Goal: Information Seeking & Learning: Learn about a topic

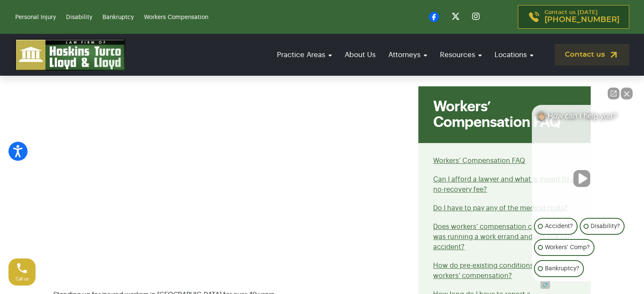
scroll to position [339, 0]
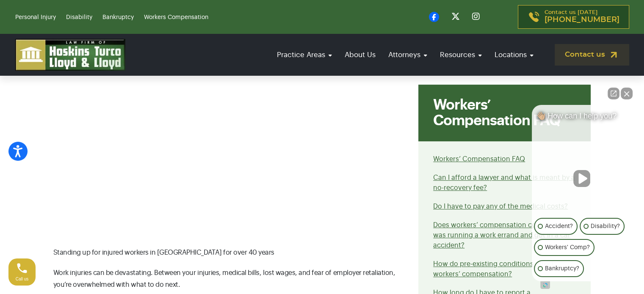
click at [627, 91] on button "Close Intaker Chat Widget" at bounding box center [627, 94] width 12 height 12
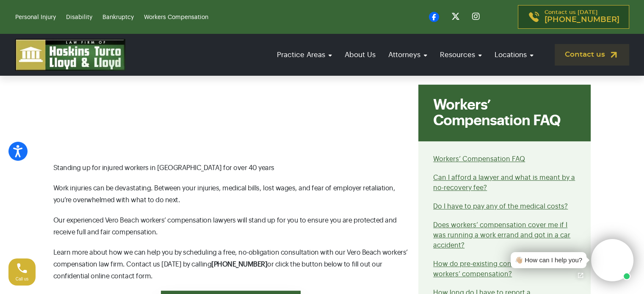
scroll to position [466, 0]
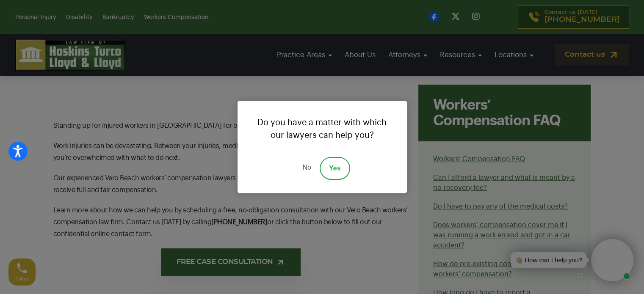
click at [34, 133] on div "Do you have a matter with which our lawyers can help you? No Yes" at bounding box center [322, 147] width 644 height 294
click at [16, 102] on div "Do you have a matter with which our lawyers can help you? No Yes" at bounding box center [322, 147] width 644 height 294
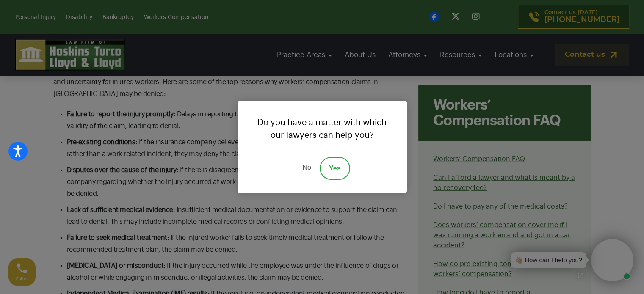
scroll to position [2328, 0]
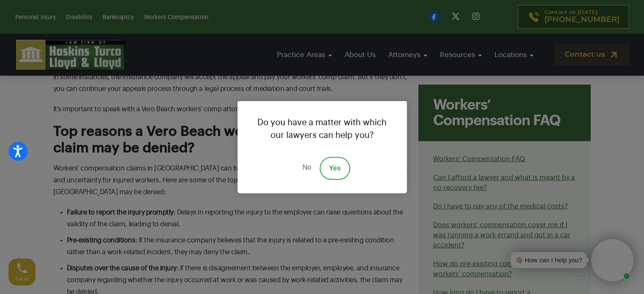
click at [281, 54] on div "Do you have a matter with which our lawyers can help you? No Yes" at bounding box center [322, 147] width 644 height 294
click at [306, 169] on link "No" at bounding box center [306, 168] width 25 height 23
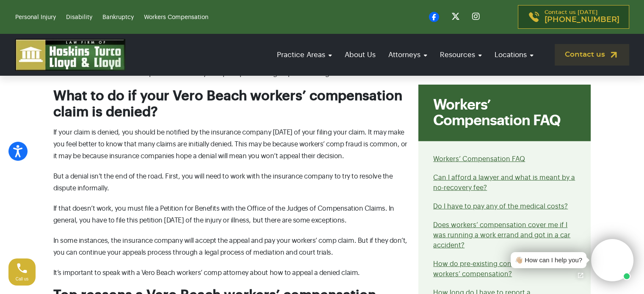
scroll to position [2159, 0]
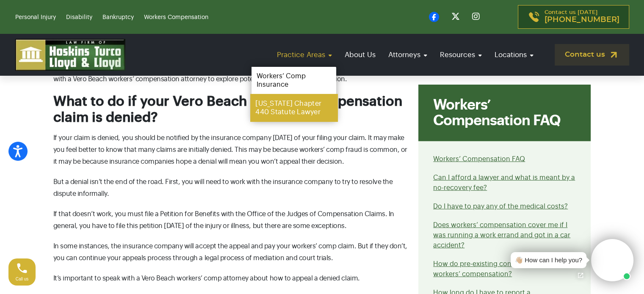
click at [287, 105] on link "[US_STATE] Chapter 440 Statute Lawyer" at bounding box center [293, 108] width 87 height 28
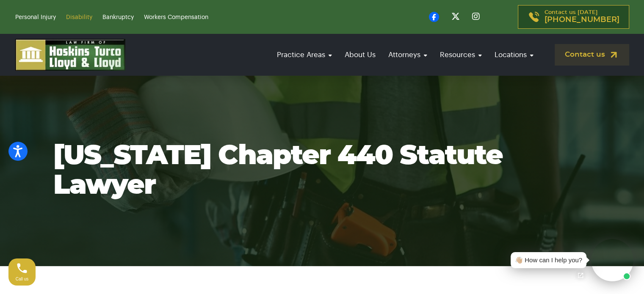
click at [75, 15] on link "Disability" at bounding box center [79, 17] width 26 height 6
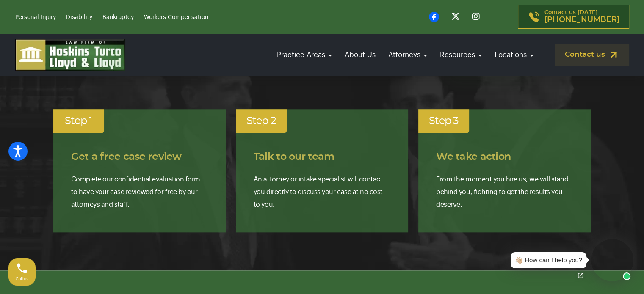
scroll to position [931, 0]
